Goal: Contribute content: Add original content to the website for others to see

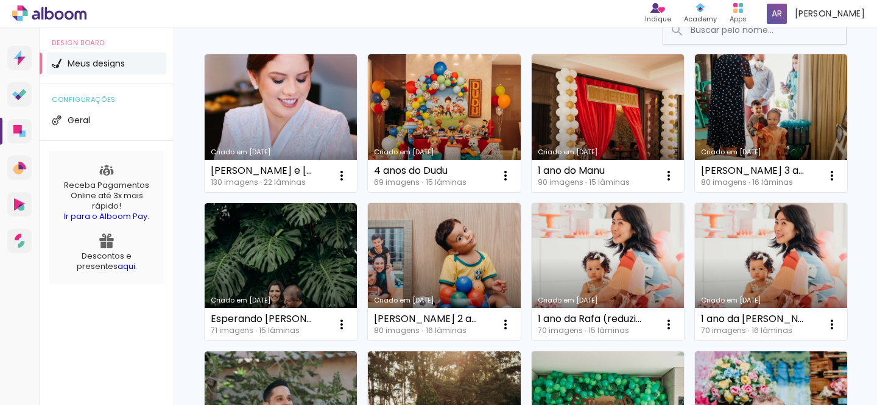
scroll to position [101, 0]
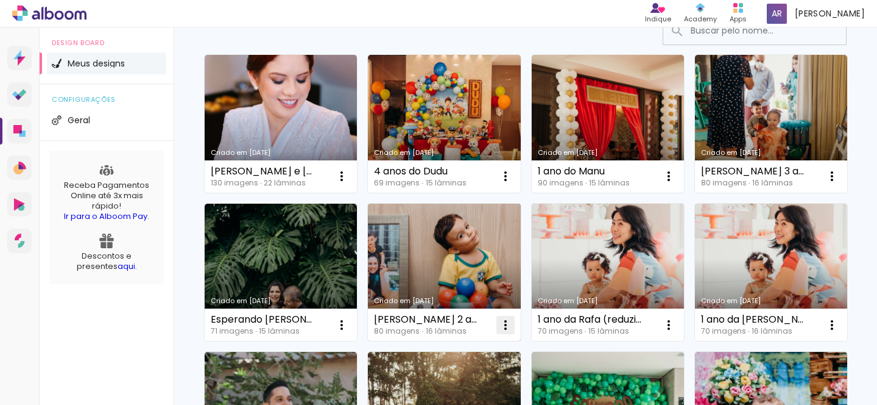
click at [513, 327] on iron-icon at bounding box center [505, 324] width 15 height 15
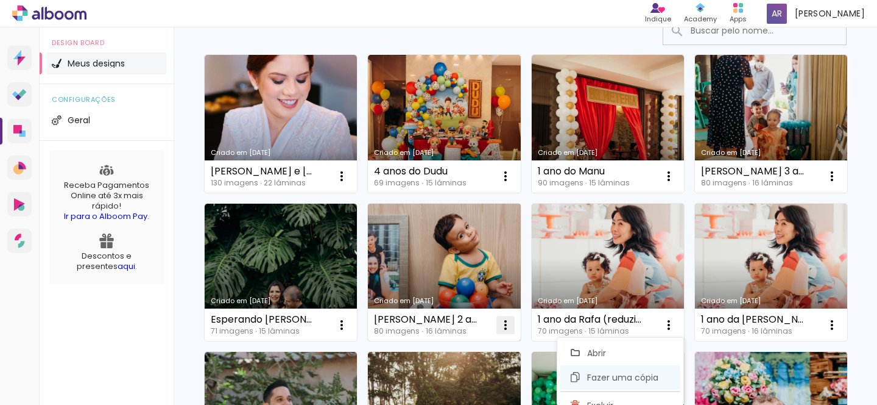
click at [662, 379] on paper-item "Fazer uma cópia" at bounding box center [621, 377] width 120 height 24
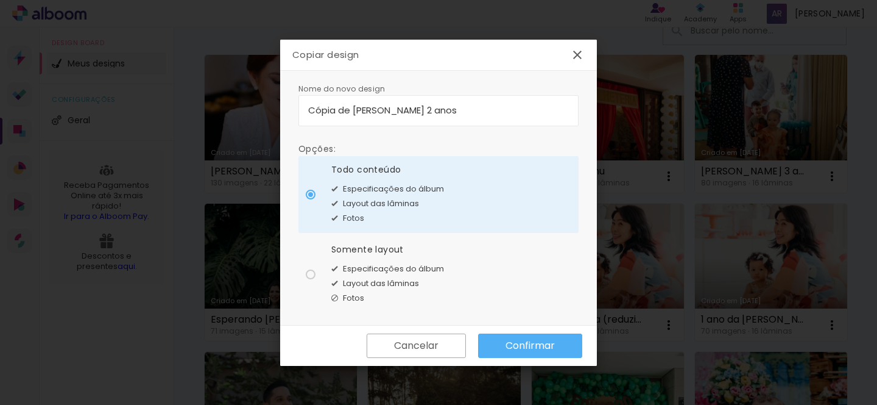
drag, startPoint x: 387, startPoint y: 110, endPoint x: 232, endPoint y: 110, distance: 154.8
click at [232, 110] on body "link( href="../../bower_components/polymer/polymer.html" rel="import" ) picture…" at bounding box center [438, 202] width 877 height 405
click at [327, 116] on input "Cópia de Eduardo 2 anos" at bounding box center [438, 110] width 261 height 14
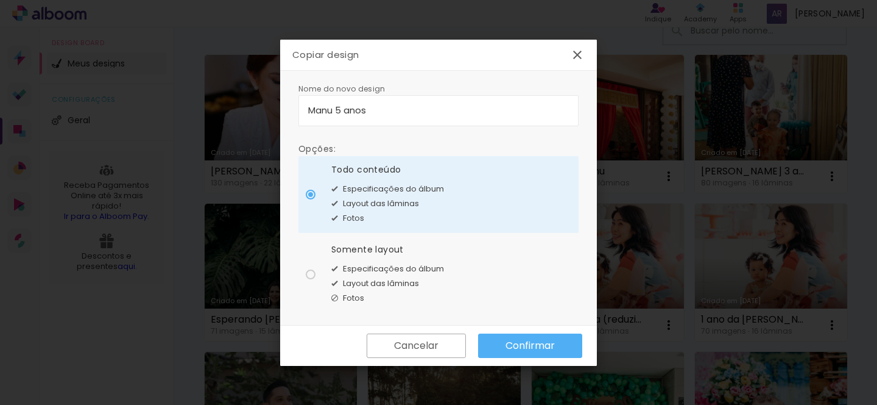
type input "Manu 5 anos"
type paper-input "Manu 5 anos"
click at [0, 0] on slot "Confirmar" at bounding box center [0, 0] width 0 height 0
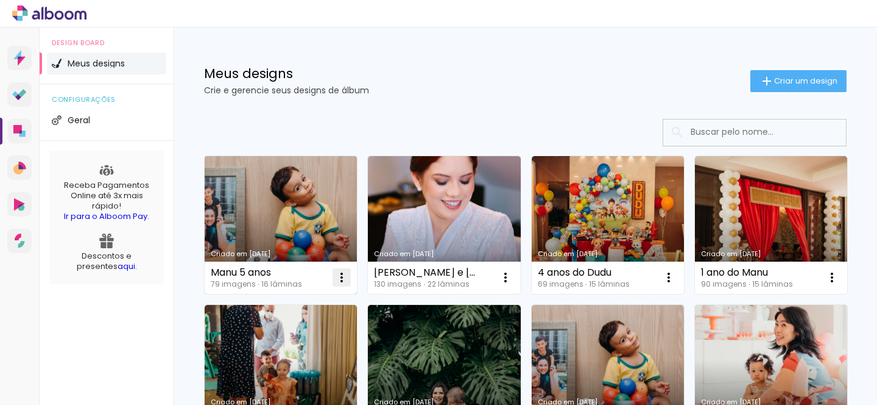
click at [341, 277] on iron-icon at bounding box center [342, 277] width 15 height 15
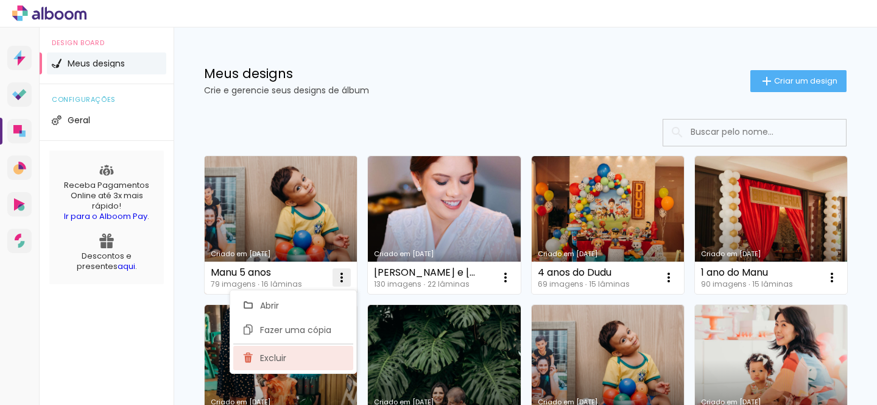
click at [304, 356] on paper-item "Excluir" at bounding box center [293, 357] width 120 height 24
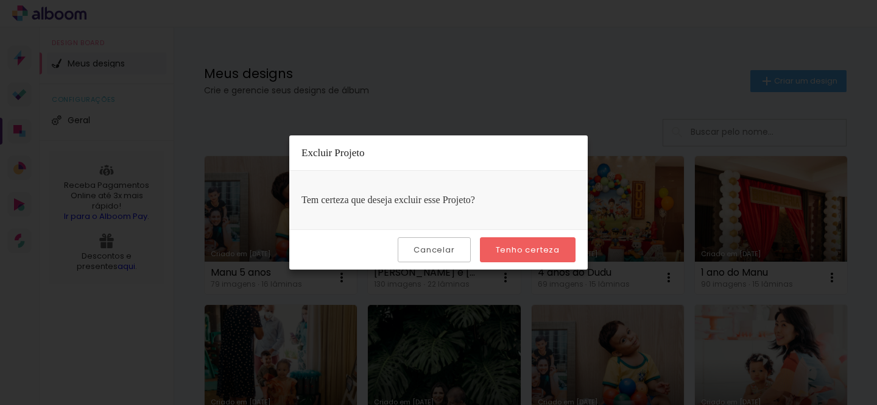
click at [571, 257] on paper-button "Tenho certeza" at bounding box center [528, 249] width 96 height 25
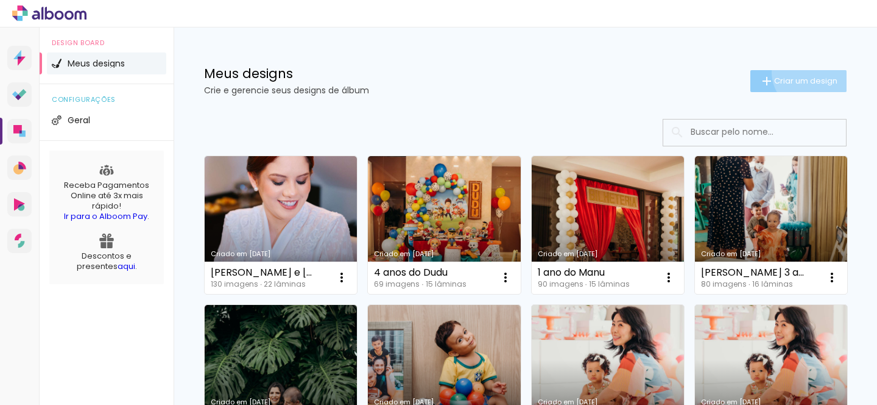
click at [801, 72] on paper-button "Criar um design" at bounding box center [799, 81] width 96 height 22
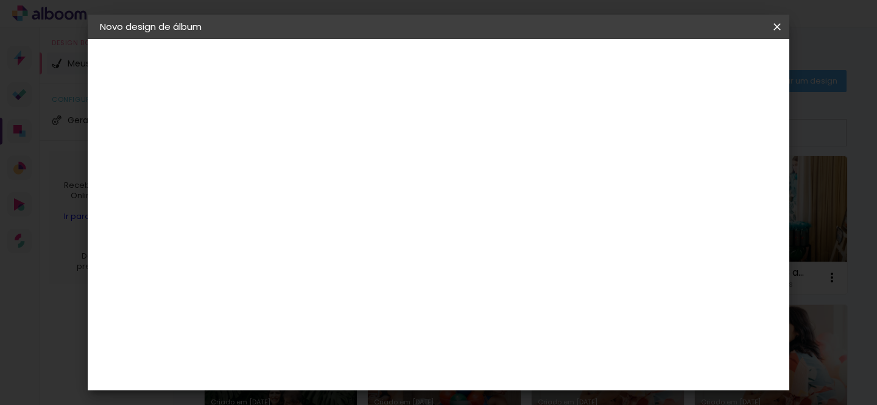
click at [299, 165] on input at bounding box center [299, 163] width 0 height 19
click at [299, 166] on input "Mano 5 anos" at bounding box center [299, 163] width 0 height 19
type input "Manu 5 anos"
type paper-input "Manu 5 anos"
click at [0, 0] on slot "Avançar" at bounding box center [0, 0] width 0 height 0
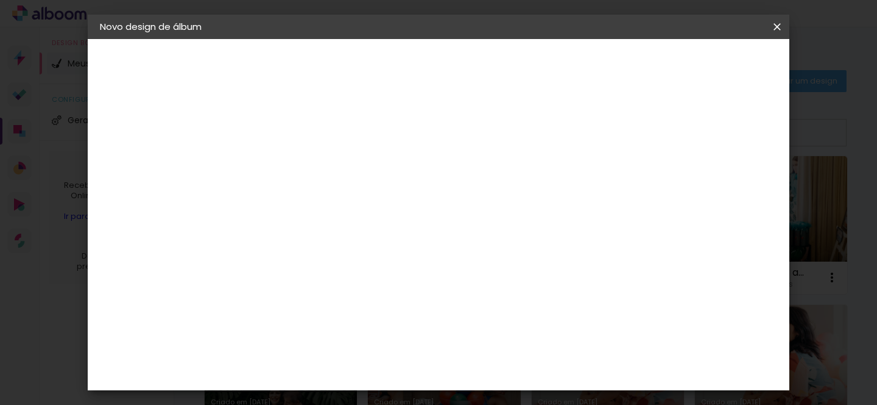
click at [376, 227] on input at bounding box center [330, 231] width 123 height 15
type input "profox"
type paper-input "profox"
click at [322, 272] on div "ProFox" at bounding box center [307, 276] width 33 height 10
click at [489, 248] on div "Sugerir uma encadernadora" at bounding box center [451, 253] width 76 height 19
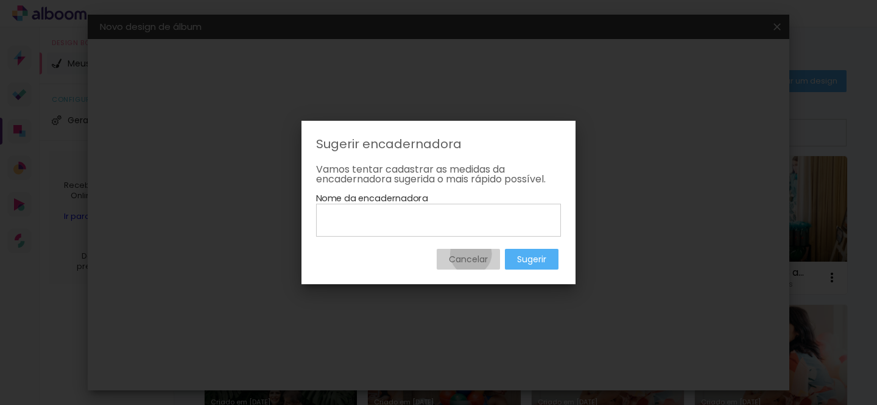
click at [0, 0] on slot "Cancelar" at bounding box center [0, 0] width 0 height 0
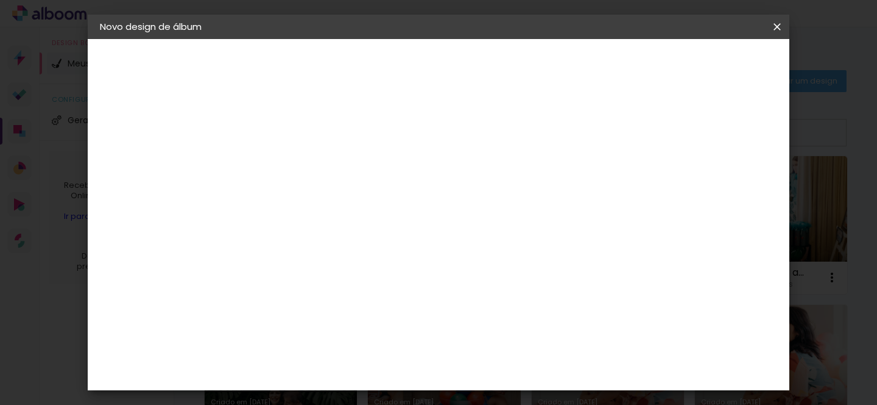
click at [0, 0] on slot "Avançar" at bounding box center [0, 0] width 0 height 0
click at [427, 339] on span "20 × 20 cm" at bounding box center [403, 355] width 45 height 32
click at [498, 73] on paper-button "Avançar" at bounding box center [468, 64] width 60 height 21
click at [0, 0] on slot "Mostrar sangria" at bounding box center [0, 0] width 0 height 0
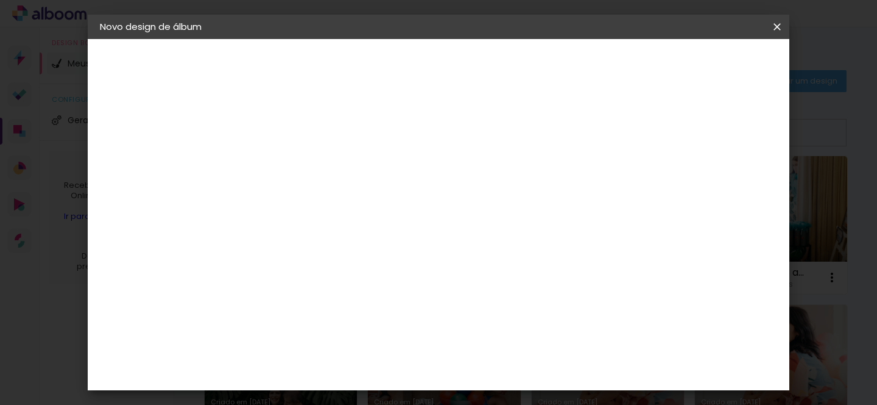
type paper-checkbox "on"
click at [552, 60] on span "Iniciar design" at bounding box center [532, 68] width 40 height 17
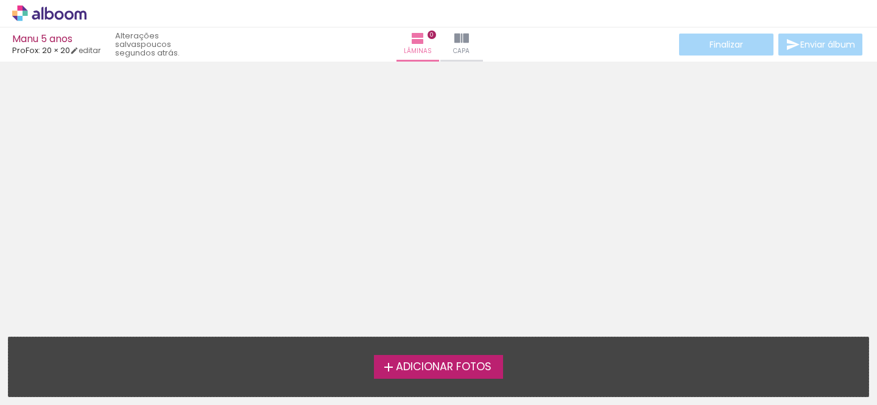
click at [473, 365] on span "Adicionar Fotos" at bounding box center [444, 366] width 96 height 11
click at [0, 0] on input "file" at bounding box center [0, 0] width 0 height 0
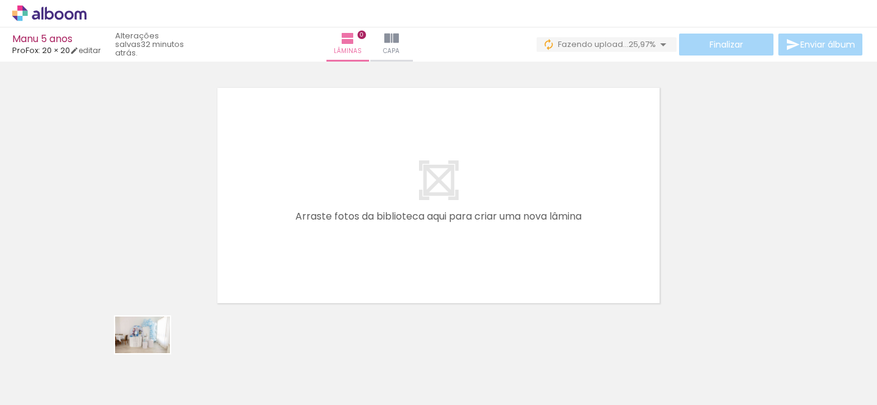
drag, startPoint x: 122, startPoint y: 366, endPoint x: 127, endPoint y: 378, distance: 12.9
click at [127, 378] on div at bounding box center [122, 364] width 60 height 40
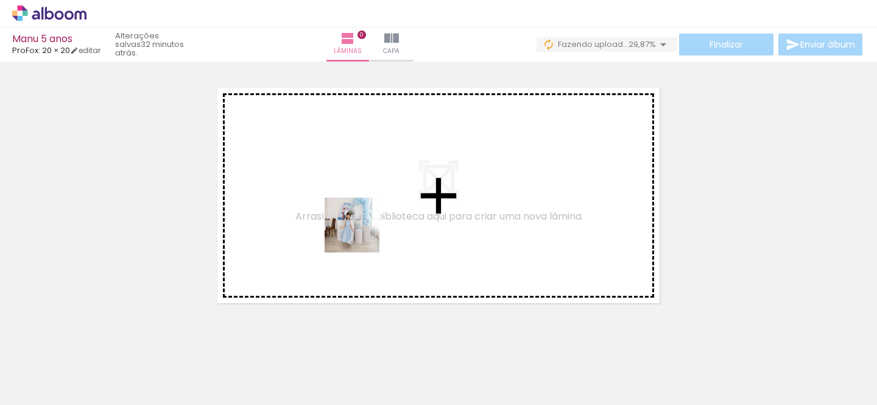
drag, startPoint x: 202, startPoint y: 367, endPoint x: 381, endPoint y: 222, distance: 230.5
click at [381, 222] on quentale-workspace at bounding box center [438, 202] width 877 height 405
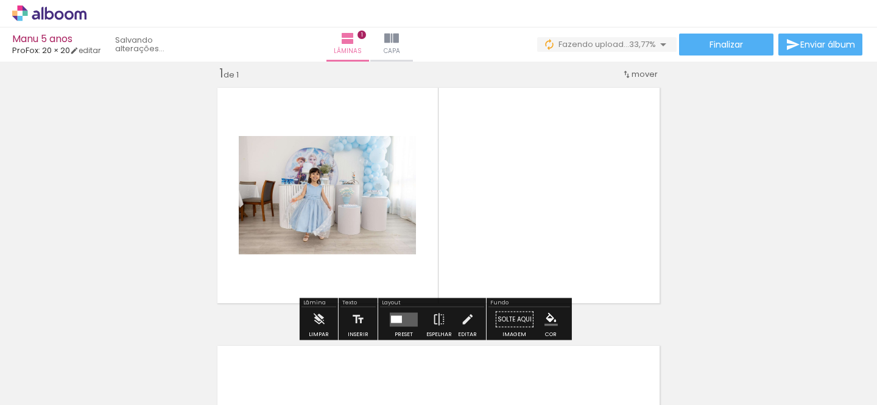
drag, startPoint x: 271, startPoint y: 384, endPoint x: 375, endPoint y: 249, distance: 170.7
click at [375, 251] on quentale-workspace at bounding box center [438, 202] width 877 height 405
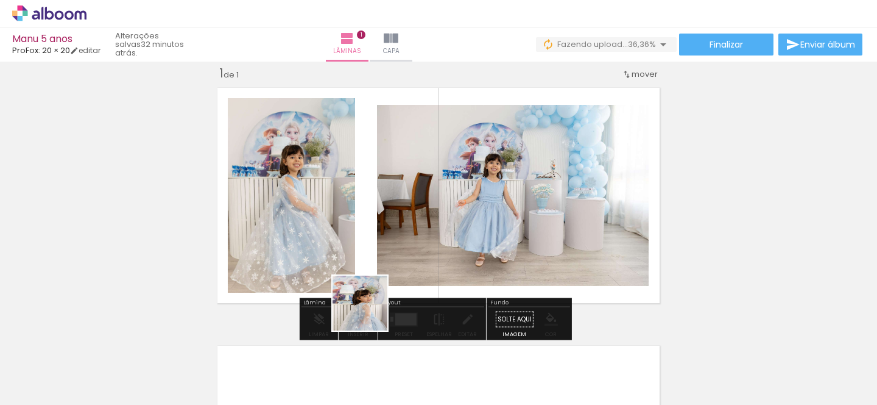
drag, startPoint x: 336, startPoint y: 366, endPoint x: 441, endPoint y: 202, distance: 194.2
click at [439, 204] on quentale-workspace at bounding box center [438, 202] width 877 height 405
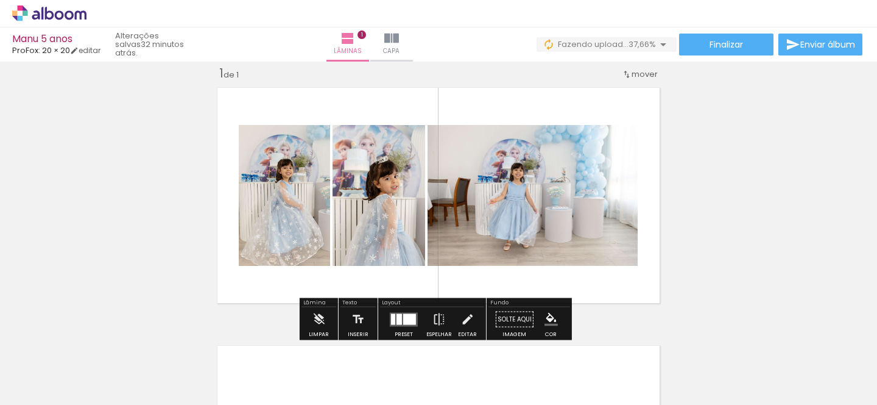
drag, startPoint x: 474, startPoint y: 374, endPoint x: 474, endPoint y: 247, distance: 126.7
click at [474, 247] on quentale-workspace at bounding box center [438, 202] width 877 height 405
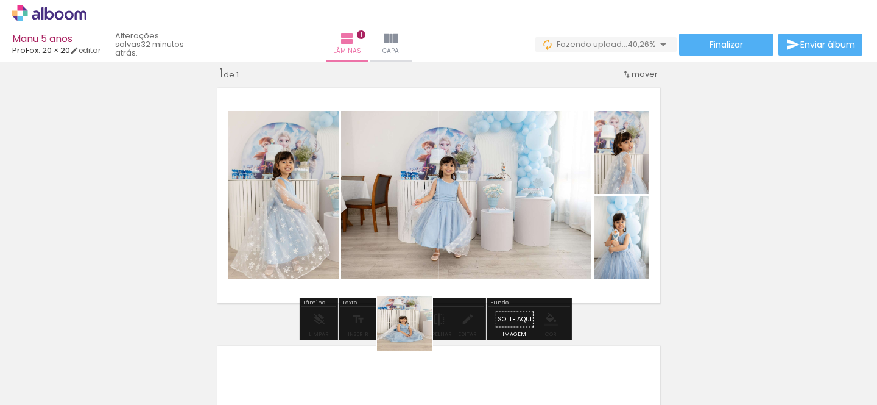
drag, startPoint x: 400, startPoint y: 359, endPoint x: 477, endPoint y: 200, distance: 176.6
click at [475, 205] on quentale-workspace at bounding box center [438, 202] width 877 height 405
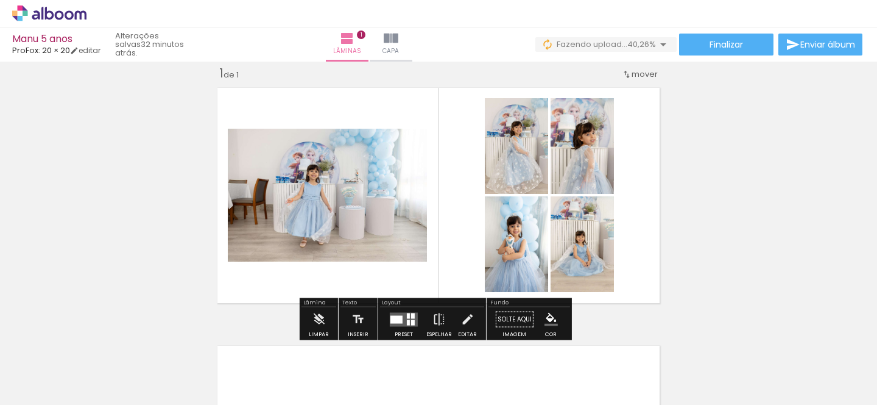
click at [737, 218] on div "Inserir lâmina 1 de 1" at bounding box center [438, 309] width 877 height 516
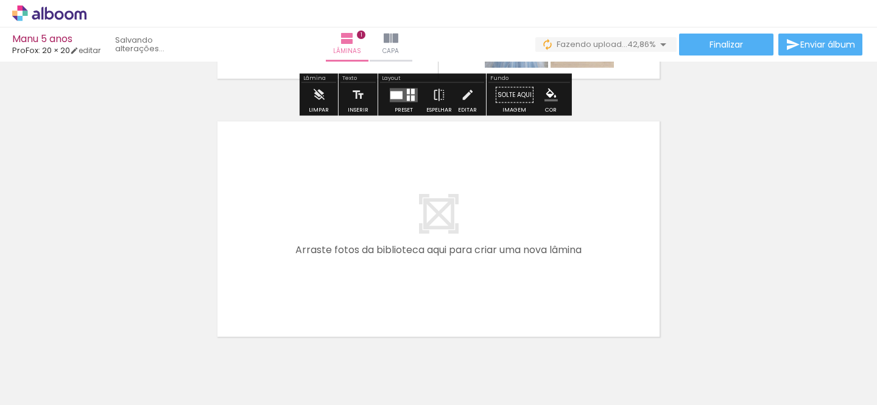
scroll to position [241, 0]
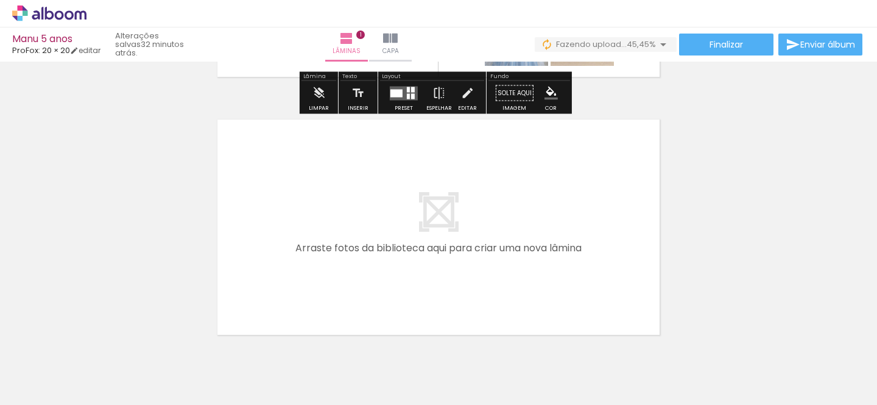
click at [517, 340] on quentale-thumb at bounding box center [531, 363] width 68 height 70
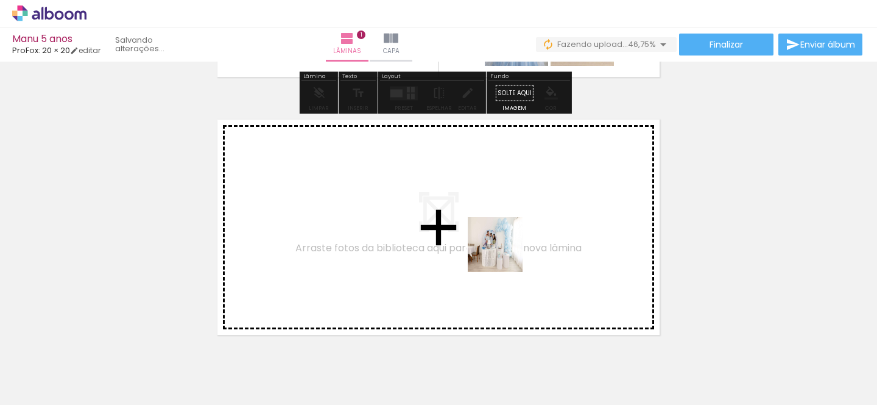
drag, startPoint x: 530, startPoint y: 354, endPoint x: 505, endPoint y: 253, distance: 103.7
click at [505, 253] on quentale-workspace at bounding box center [438, 202] width 877 height 405
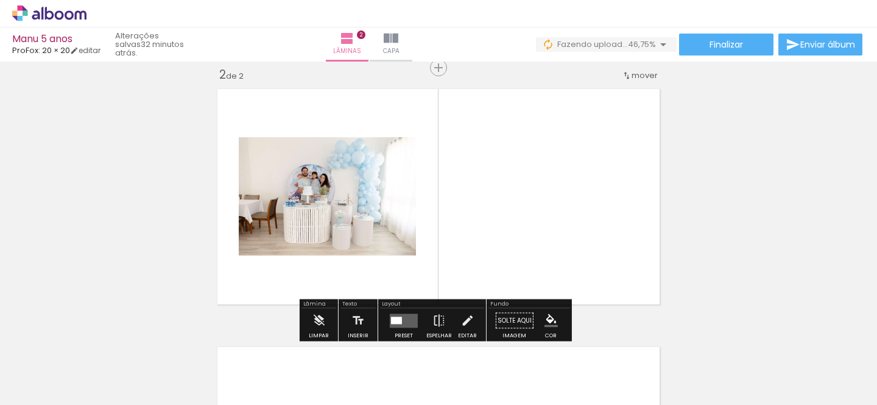
scroll to position [273, 0]
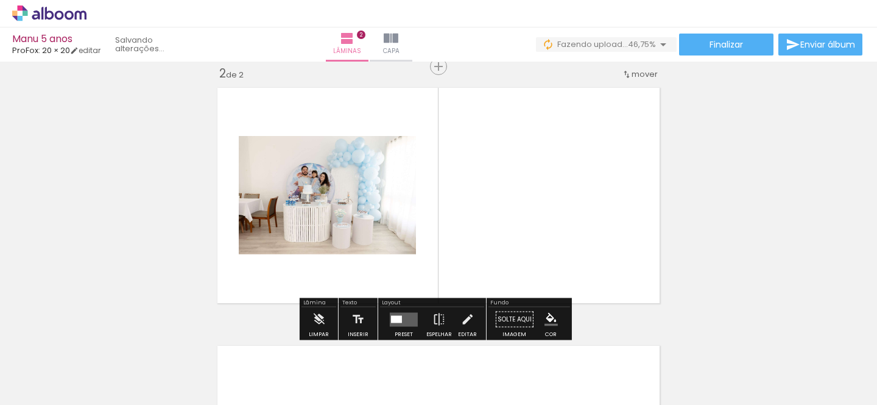
drag, startPoint x: 598, startPoint y: 364, endPoint x: 593, endPoint y: 250, distance: 114.0
click at [593, 250] on quentale-workspace at bounding box center [438, 202] width 877 height 405
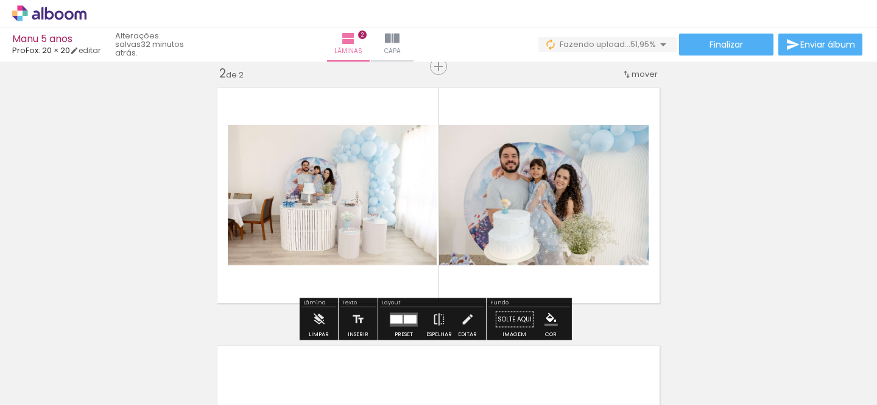
drag, startPoint x: 684, startPoint y: 375, endPoint x: 627, endPoint y: 270, distance: 119.7
click at [628, 270] on quentale-workspace at bounding box center [438, 202] width 877 height 405
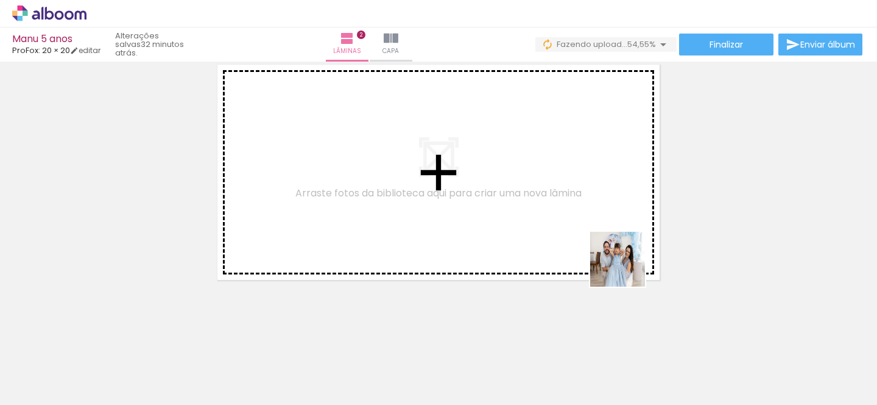
drag, startPoint x: 742, startPoint y: 356, endPoint x: 583, endPoint y: 241, distance: 196.8
click at [583, 241] on quentale-workspace at bounding box center [438, 202] width 877 height 405
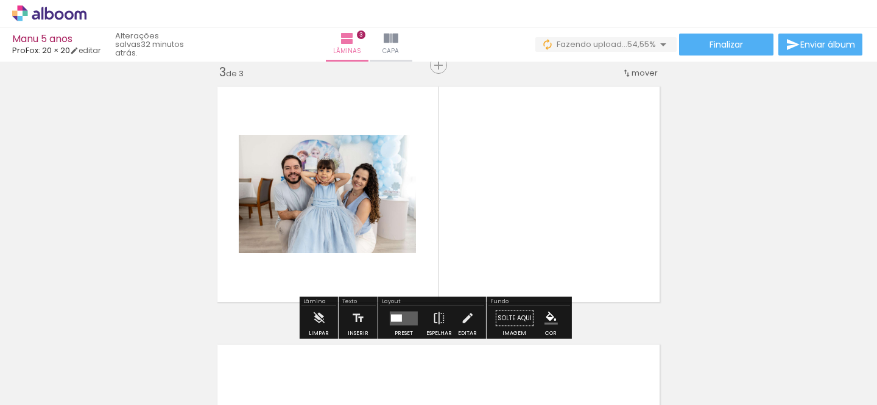
scroll to position [531, 0]
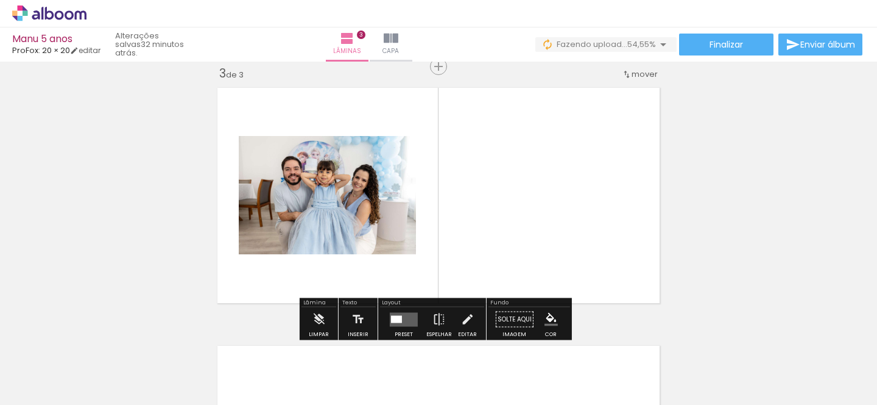
drag, startPoint x: 800, startPoint y: 358, endPoint x: 533, endPoint y: 252, distance: 287.7
click at [533, 252] on quentale-workspace at bounding box center [438, 202] width 877 height 405
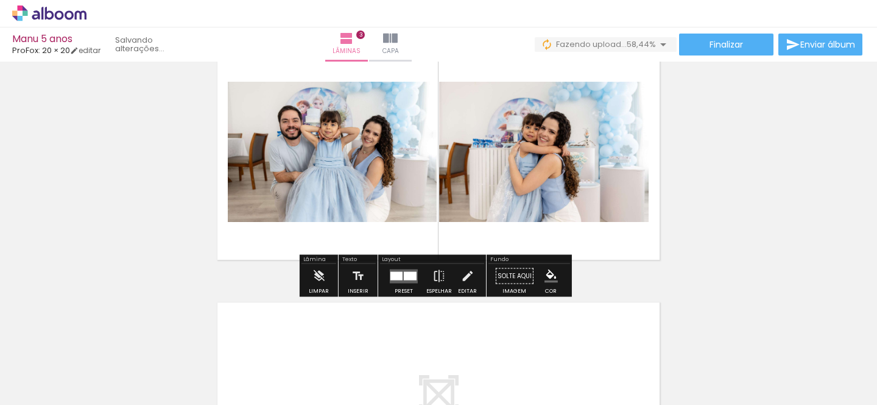
scroll to position [0, 247]
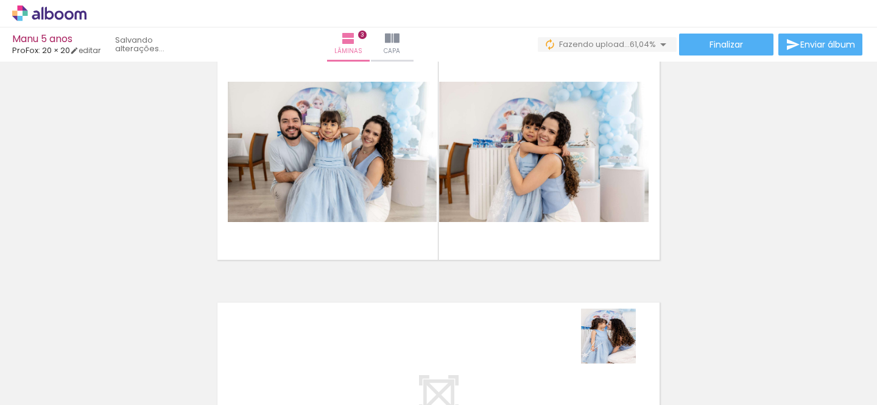
drag, startPoint x: 625, startPoint y: 361, endPoint x: 562, endPoint y: 205, distance: 168.1
click at [562, 205] on quentale-workspace at bounding box center [438, 202] width 877 height 405
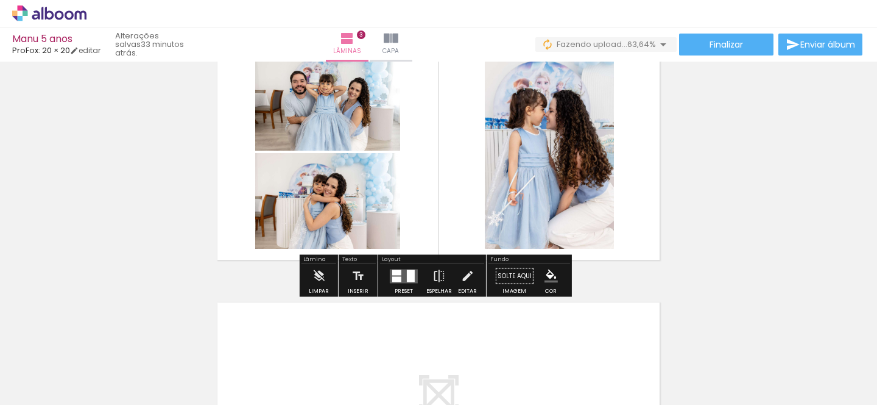
drag, startPoint x: 712, startPoint y: 369, endPoint x: 621, endPoint y: 249, distance: 150.9
click at [671, 303] on quentale-workspace at bounding box center [438, 202] width 877 height 405
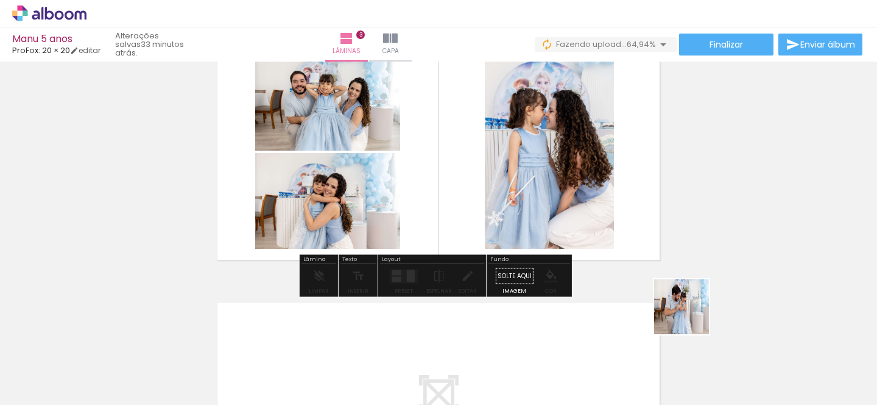
drag, startPoint x: 786, startPoint y: 381, endPoint x: 618, endPoint y: 255, distance: 210.2
click at [618, 255] on quentale-workspace at bounding box center [438, 202] width 877 height 405
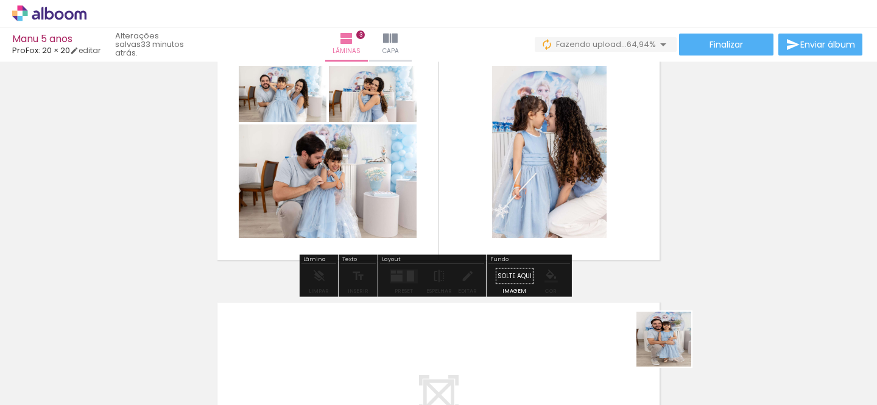
drag, startPoint x: 690, startPoint y: 369, endPoint x: 570, endPoint y: 242, distance: 174.6
click at [570, 242] on quentale-workspace at bounding box center [438, 202] width 877 height 405
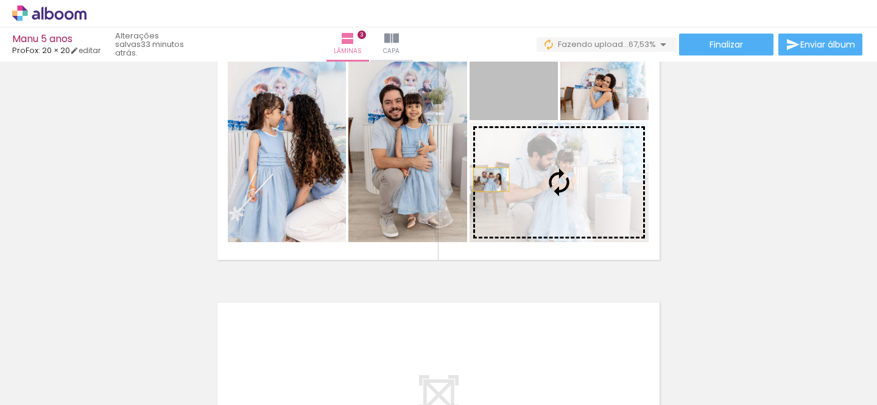
drag, startPoint x: 481, startPoint y: 110, endPoint x: 540, endPoint y: 368, distance: 265.2
click at [540, 367] on quentale-workspace at bounding box center [438, 202] width 877 height 405
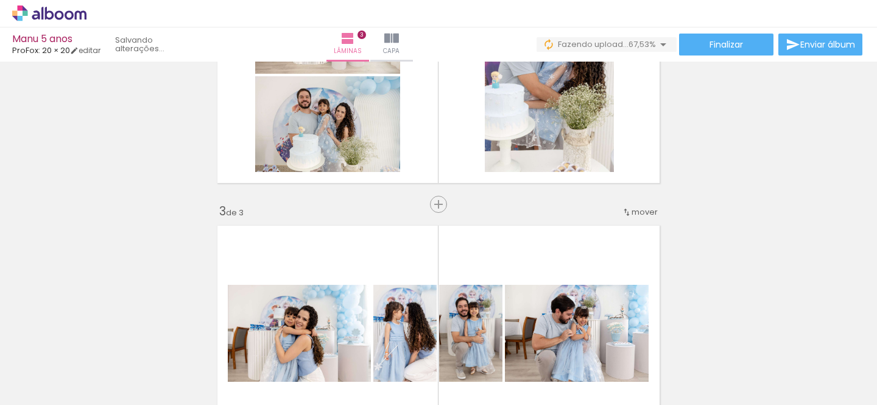
scroll to position [318, 0]
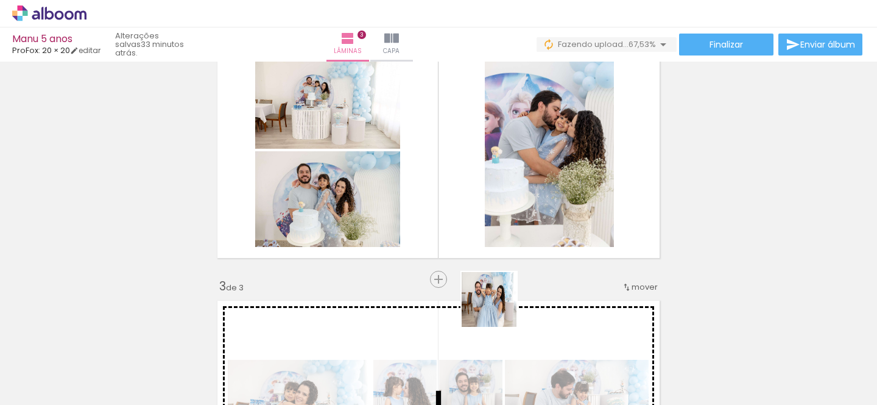
drag, startPoint x: 498, startPoint y: 350, endPoint x: 511, endPoint y: 230, distance: 120.7
click at [511, 230] on quentale-workspace at bounding box center [438, 202] width 877 height 405
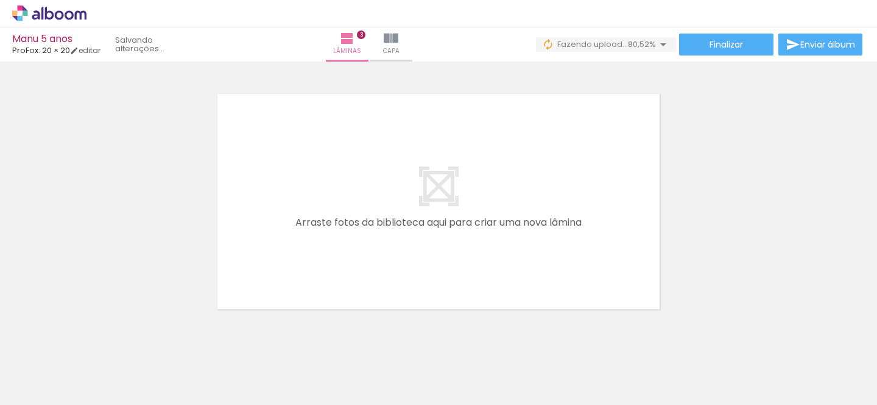
scroll to position [0, 0]
drag, startPoint x: 127, startPoint y: 367, endPoint x: 294, endPoint y: 251, distance: 203.7
click at [294, 252] on quentale-workspace at bounding box center [438, 202] width 877 height 405
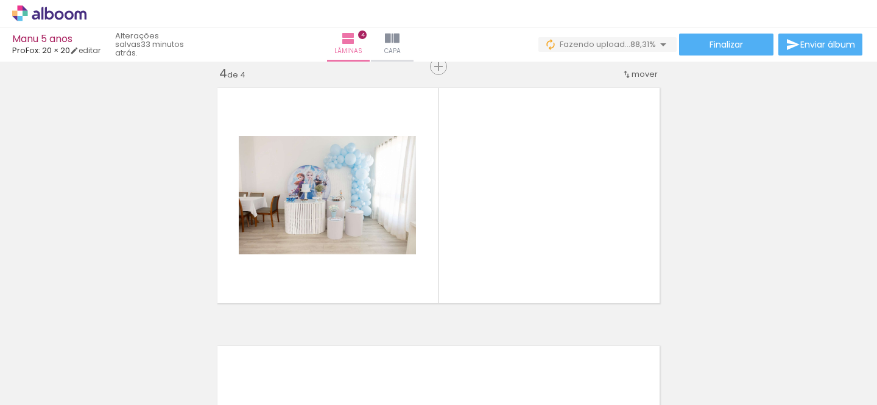
scroll to position [0, 1248]
drag, startPoint x: 451, startPoint y: 374, endPoint x: 476, endPoint y: 228, distance: 148.5
click at [476, 228] on quentale-workspace at bounding box center [438, 202] width 877 height 405
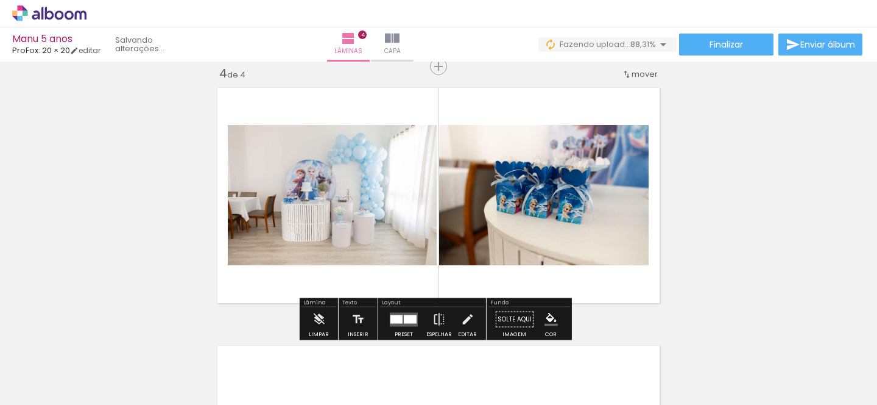
drag, startPoint x: 521, startPoint y: 354, endPoint x: 521, endPoint y: 214, distance: 140.1
click at [525, 229] on quentale-workspace at bounding box center [438, 202] width 877 height 405
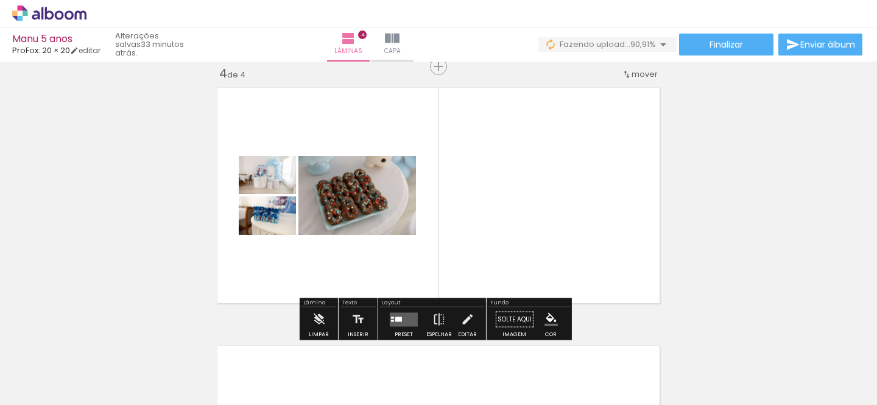
drag, startPoint x: 602, startPoint y: 371, endPoint x: 564, endPoint y: 234, distance: 142.2
click at [564, 234] on quentale-workspace at bounding box center [438, 202] width 877 height 405
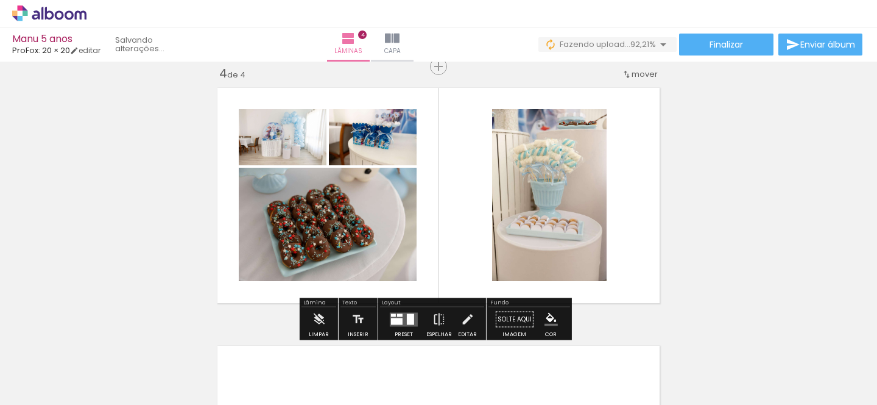
drag, startPoint x: 671, startPoint y: 367, endPoint x: 597, endPoint y: 233, distance: 153.3
click at [597, 235] on quentale-workspace at bounding box center [438, 202] width 877 height 405
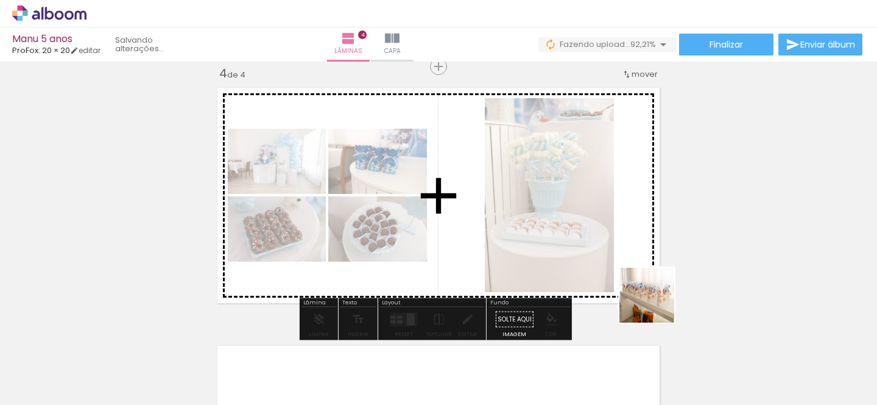
drag, startPoint x: 656, startPoint y: 304, endPoint x: 573, endPoint y: 234, distance: 108.5
click at [573, 234] on quentale-workspace at bounding box center [438, 202] width 877 height 405
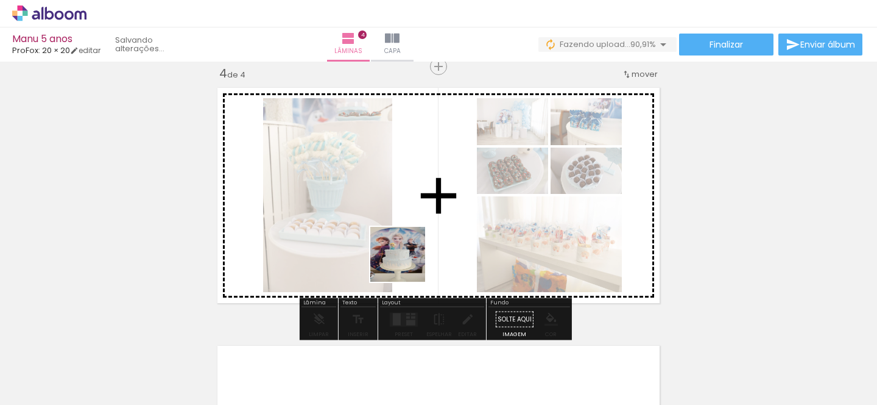
drag, startPoint x: 379, startPoint y: 375, endPoint x: 424, endPoint y: 207, distance: 173.5
click at [423, 210] on quentale-workspace at bounding box center [438, 202] width 877 height 405
